Goal: Complete application form

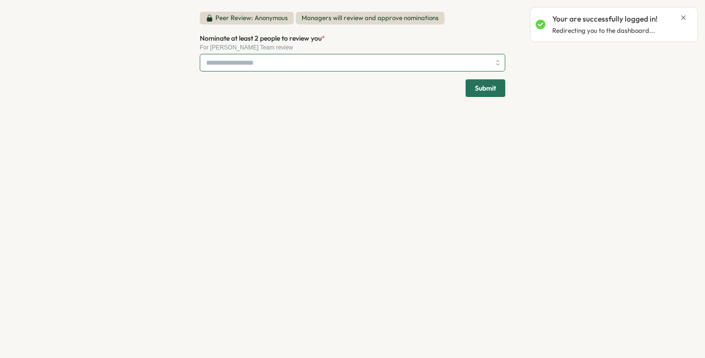
click at [364, 64] on input "Nominate at least 2 people to review you *" at bounding box center [348, 62] width 284 height 17
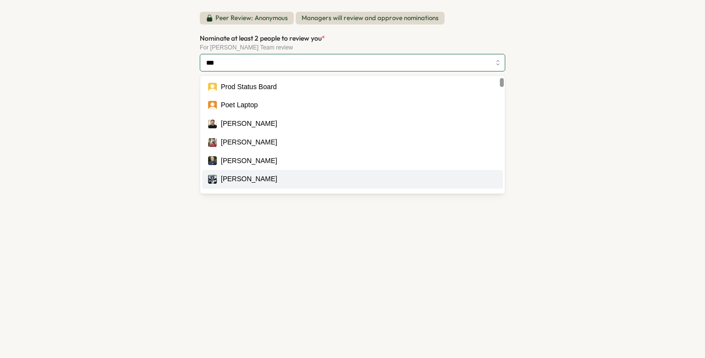
type input "****"
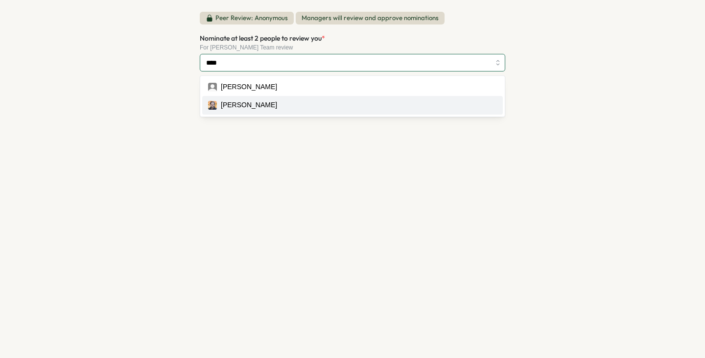
click at [294, 104] on div "Kimbo [PERSON_NAME]" at bounding box center [352, 96] width 304 height 41
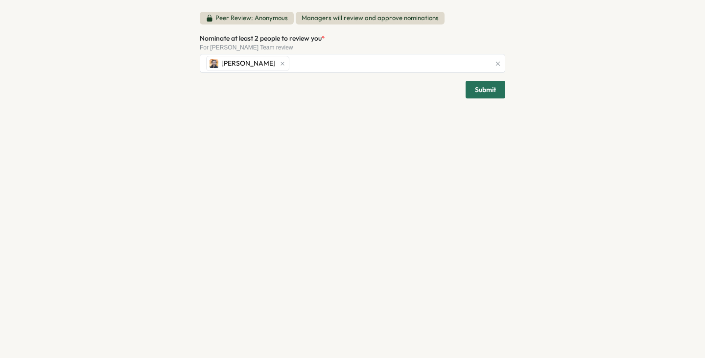
click at [328, 243] on div "Peer Review: Anonymous Managers will review and approve nominations Nominate at…" at bounding box center [352, 179] width 329 height 358
click at [318, 58] on div "[PERSON_NAME]" at bounding box center [347, 63] width 286 height 19
click at [375, 178] on div "Peer Review: Anonymous Managers will review and approve nominations Nominate at…" at bounding box center [352, 179] width 329 height 358
click at [385, 69] on div "[PERSON_NAME] [PERSON_NAME]" at bounding box center [347, 63] width 286 height 19
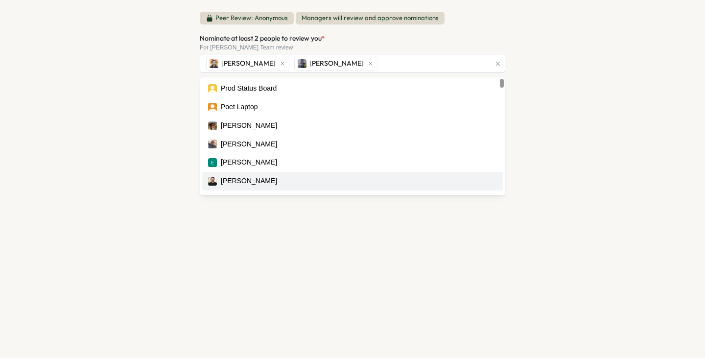
click at [370, 231] on div "Peer Review: Anonymous Managers will review and approve nominations Nominate at…" at bounding box center [352, 179] width 329 height 358
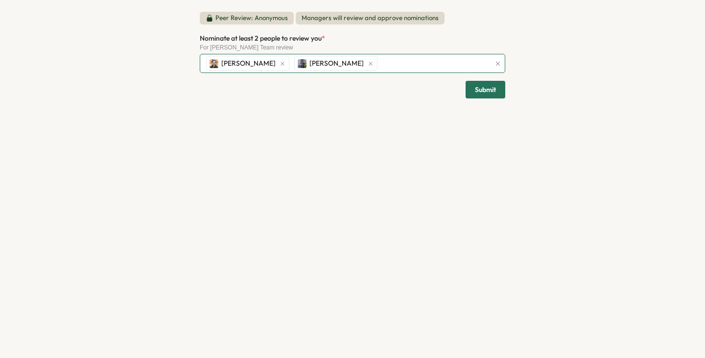
click at [371, 65] on div "[PERSON_NAME] [PERSON_NAME]" at bounding box center [347, 63] width 286 height 19
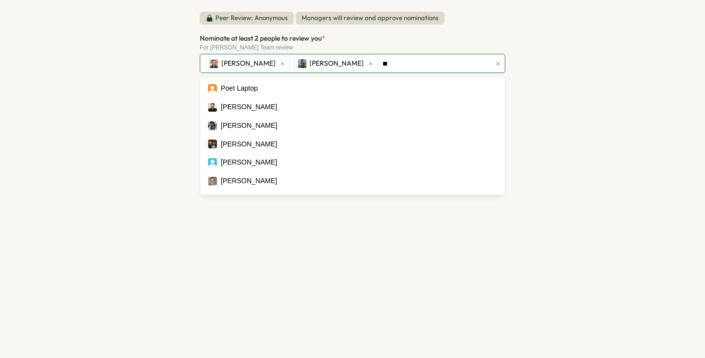
type input "***"
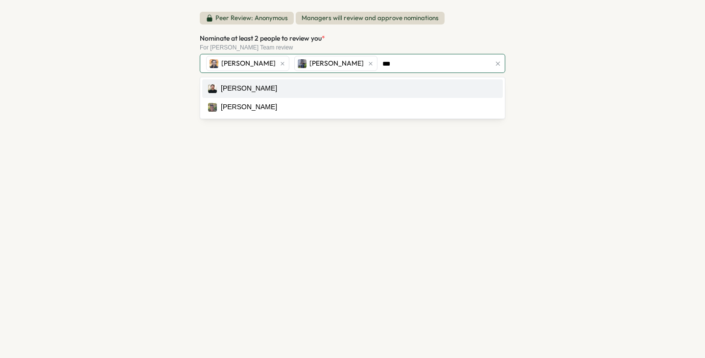
click at [341, 82] on div "[PERSON_NAME] [PERSON_NAME]" at bounding box center [352, 97] width 304 height 41
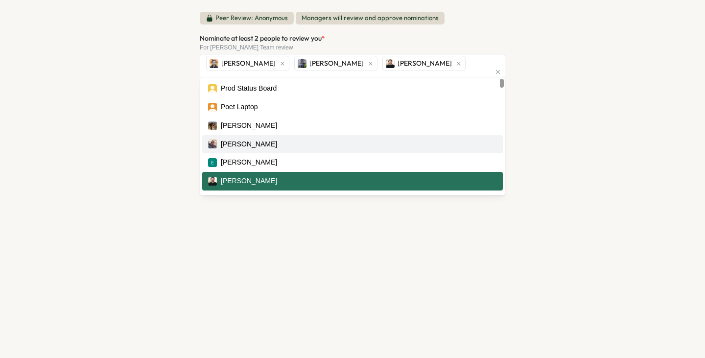
click at [321, 272] on div "Peer Review: Anonymous Managers will review and approve nominations Nominate at…" at bounding box center [352, 179] width 329 height 358
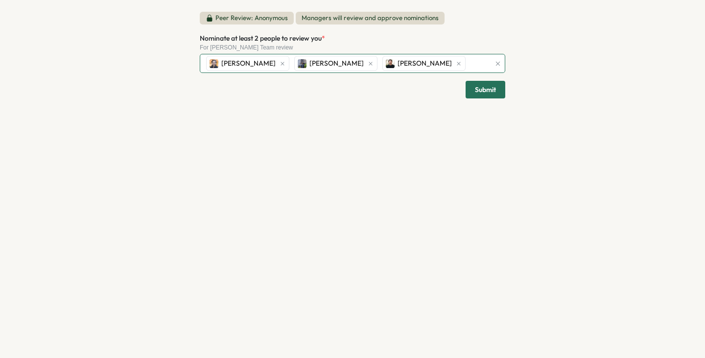
click at [436, 62] on div "[PERSON_NAME] [PERSON_NAME] [PERSON_NAME]" at bounding box center [347, 63] width 286 height 19
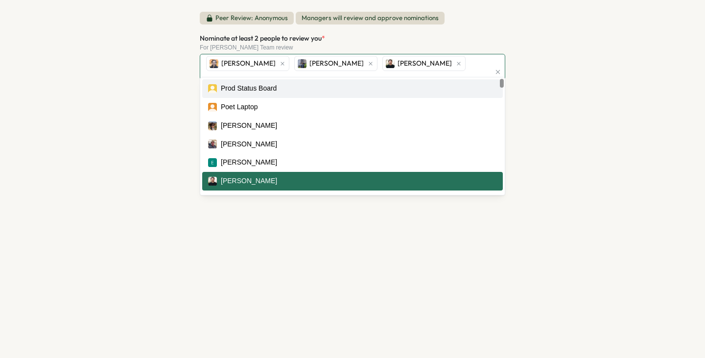
type input "****"
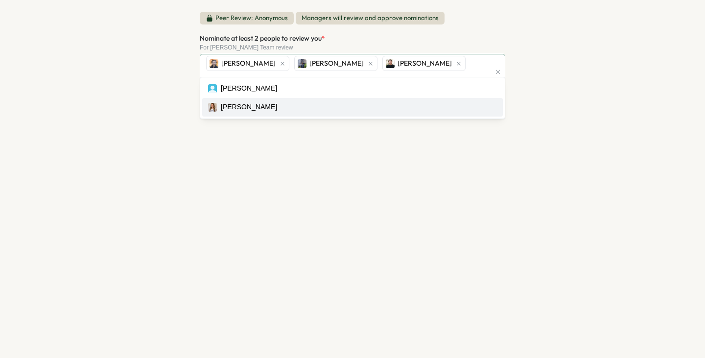
click at [336, 107] on div "[PERSON_NAME] [PERSON_NAME]" at bounding box center [352, 97] width 304 height 41
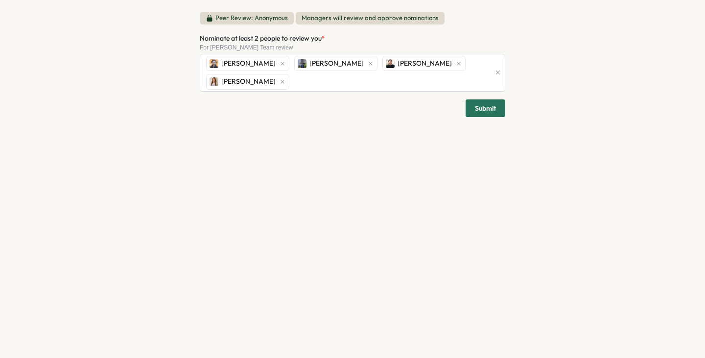
click at [412, 247] on div "Peer Review: Anonymous Managers will review and approve nominations Nominate at…" at bounding box center [352, 179] width 329 height 358
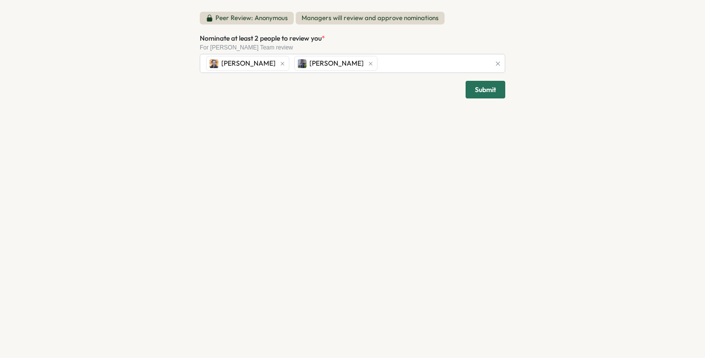
click at [487, 91] on span "Submit" at bounding box center [485, 89] width 21 height 17
